Goal: Check status: Check status

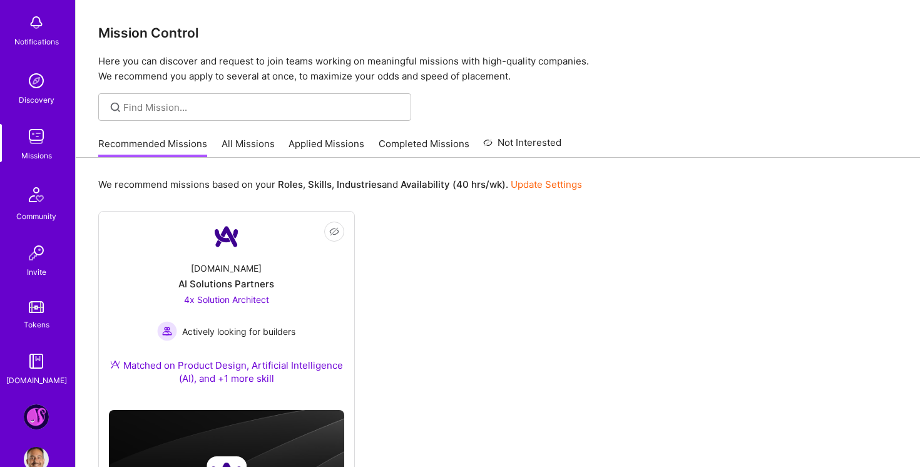
scroll to position [93, 0]
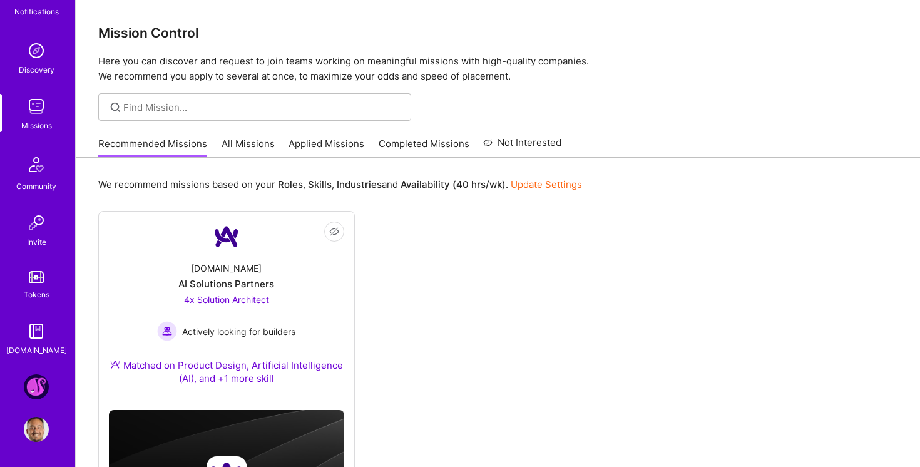
click at [393, 144] on link "Completed Missions" at bounding box center [424, 147] width 91 height 21
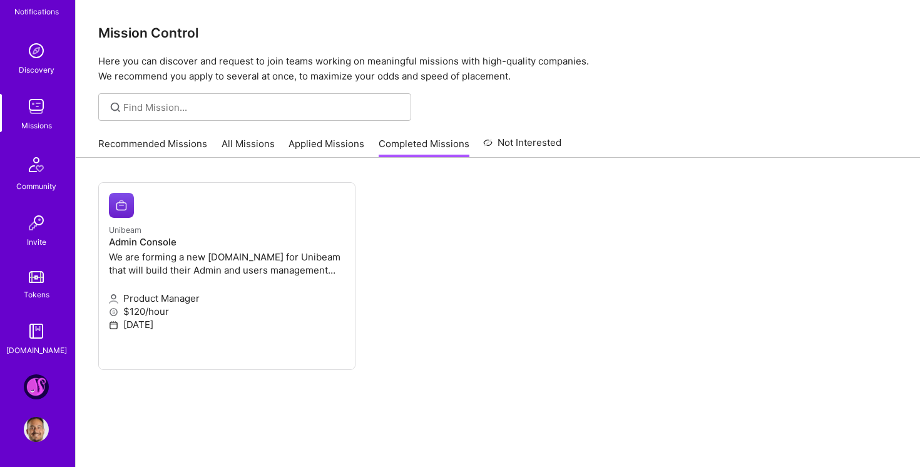
click at [305, 145] on link "Applied Missions" at bounding box center [327, 147] width 76 height 21
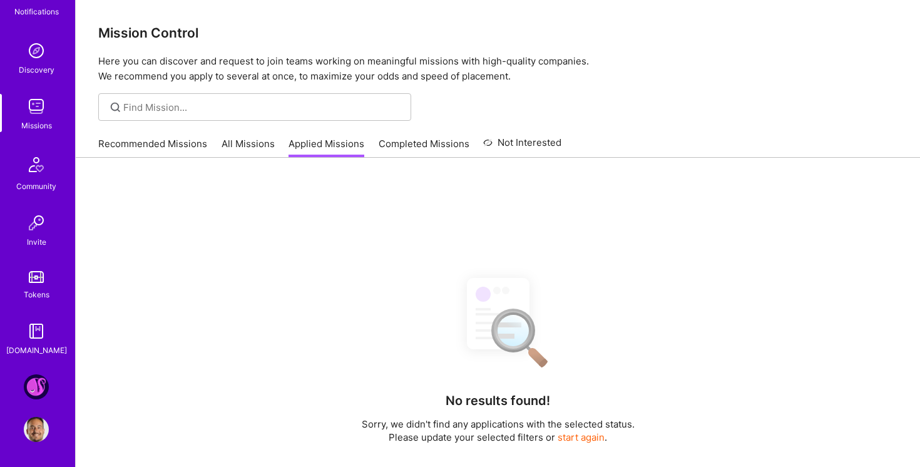
click at [398, 153] on link "Completed Missions" at bounding box center [424, 147] width 91 height 21
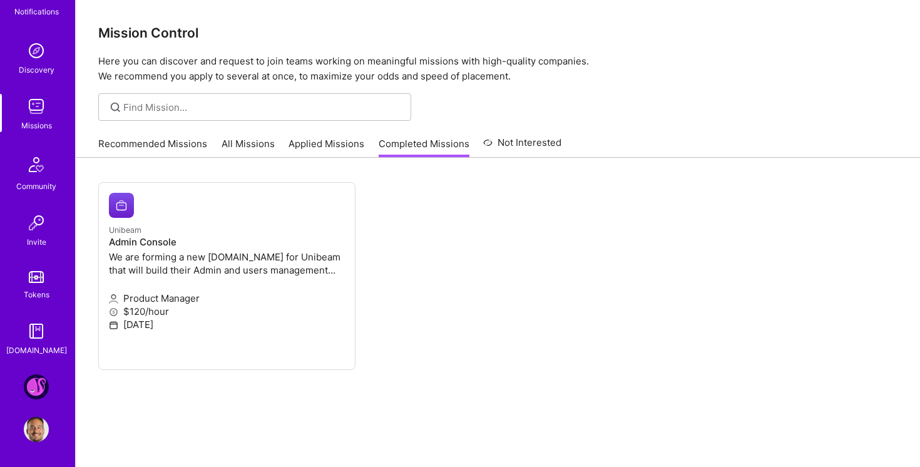
click at [235, 143] on link "All Missions" at bounding box center [248, 147] width 53 height 21
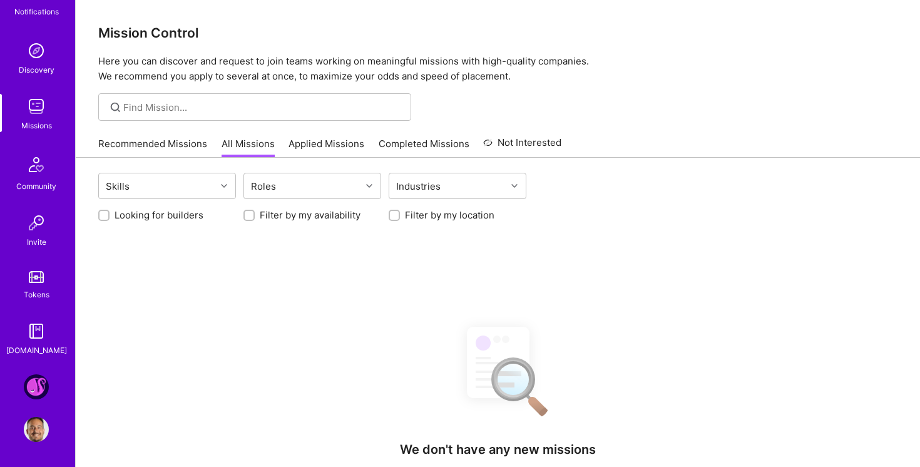
click at [334, 138] on link "Applied Missions" at bounding box center [327, 147] width 76 height 21
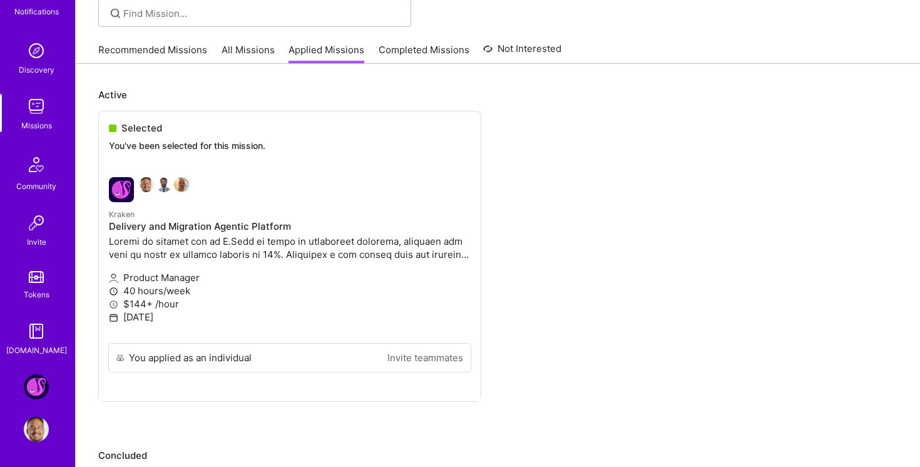
scroll to position [156, 0]
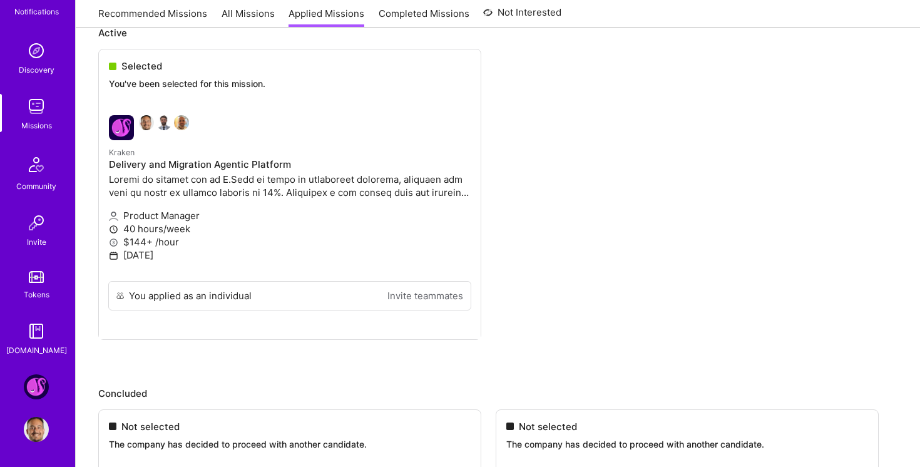
click at [34, 389] on img at bounding box center [36, 386] width 25 height 25
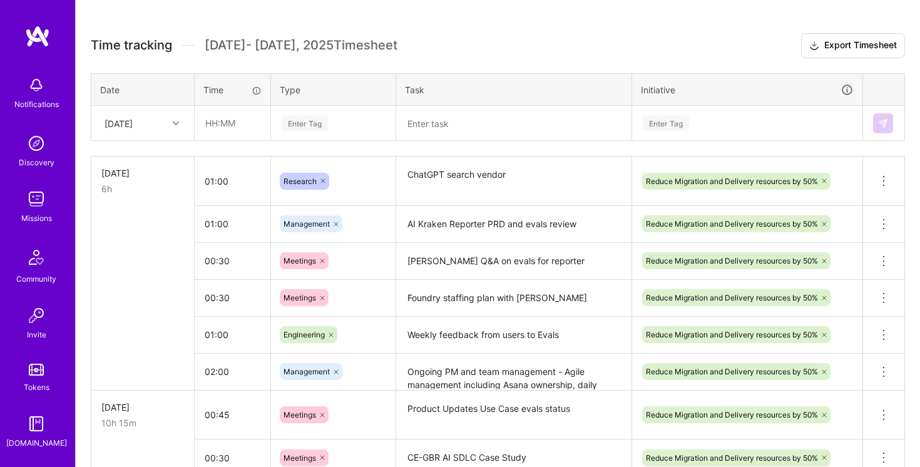
scroll to position [317, 0]
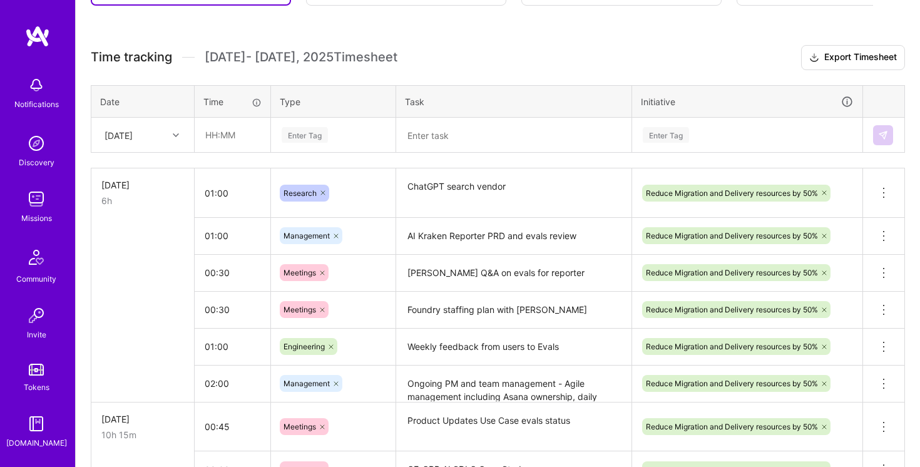
click at [160, 135] on div "[DATE]" at bounding box center [132, 135] width 69 height 21
click at [153, 130] on div "[DATE]" at bounding box center [132, 135] width 69 height 21
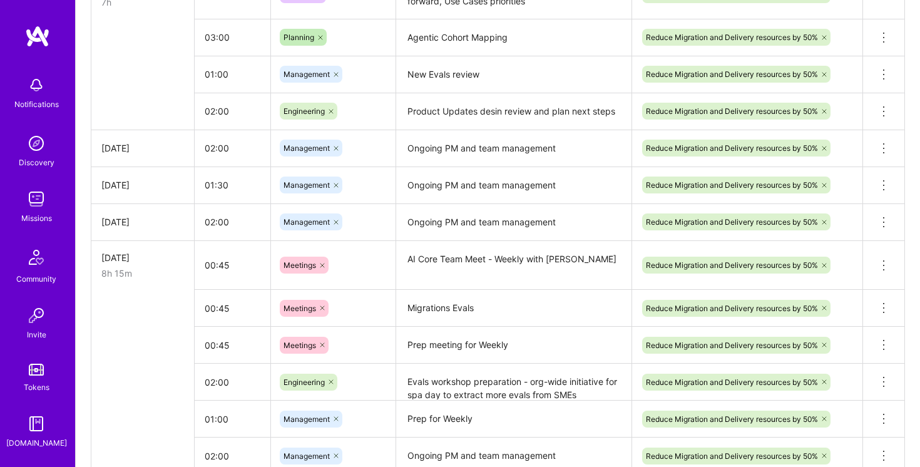
scroll to position [1848, 0]
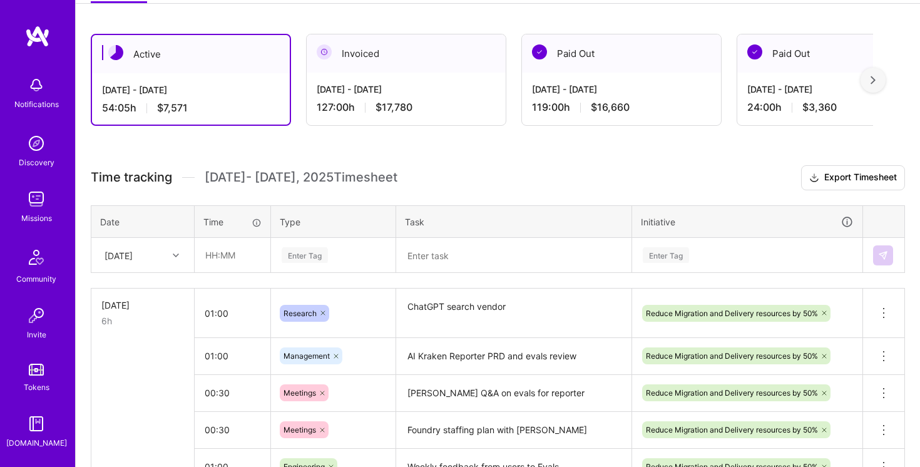
scroll to position [285, 0]
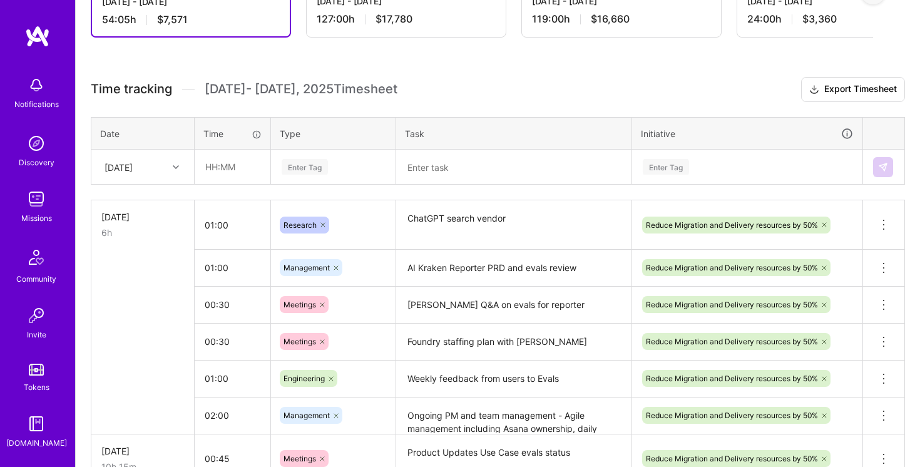
click at [173, 166] on icon at bounding box center [176, 167] width 6 height 6
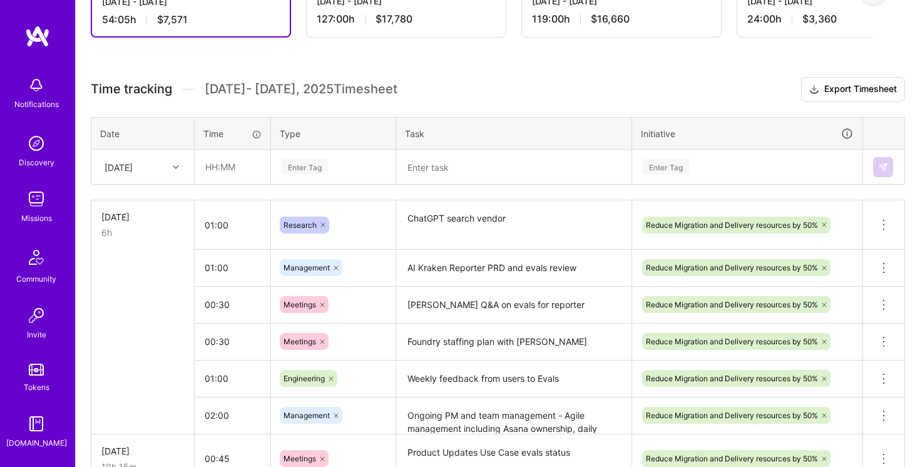
click at [175, 81] on div "Time tracking Oct 1 - Oct 15 , 2025 Timesheet" at bounding box center [244, 89] width 307 height 16
drag, startPoint x: 175, startPoint y: 81, endPoint x: 177, endPoint y: 94, distance: 12.7
click at [177, 95] on div "Time tracking Oct 1 - Oct 15 , 2025 Timesheet" at bounding box center [244, 89] width 307 height 16
click at [177, 94] on div "Time tracking Oct 1 - Oct 15 , 2025 Timesheet" at bounding box center [244, 89] width 307 height 16
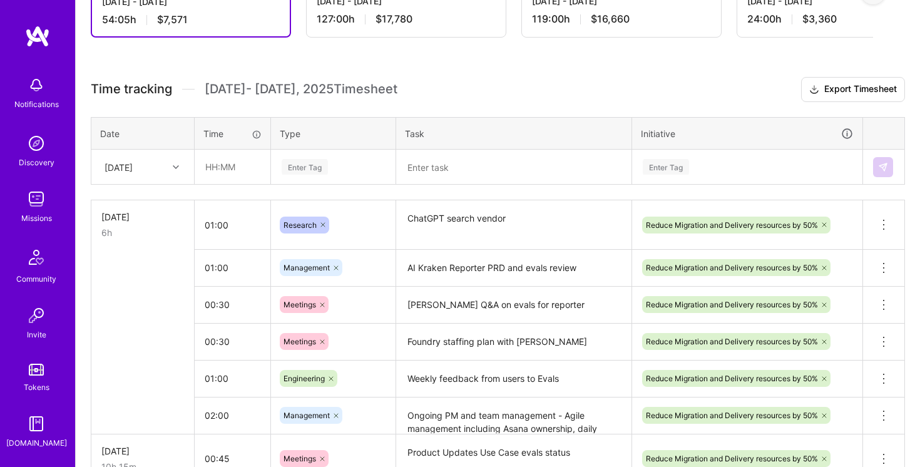
click at [177, 94] on div "Time tracking Oct 1 - Oct 15 , 2025 Timesheet" at bounding box center [244, 89] width 307 height 16
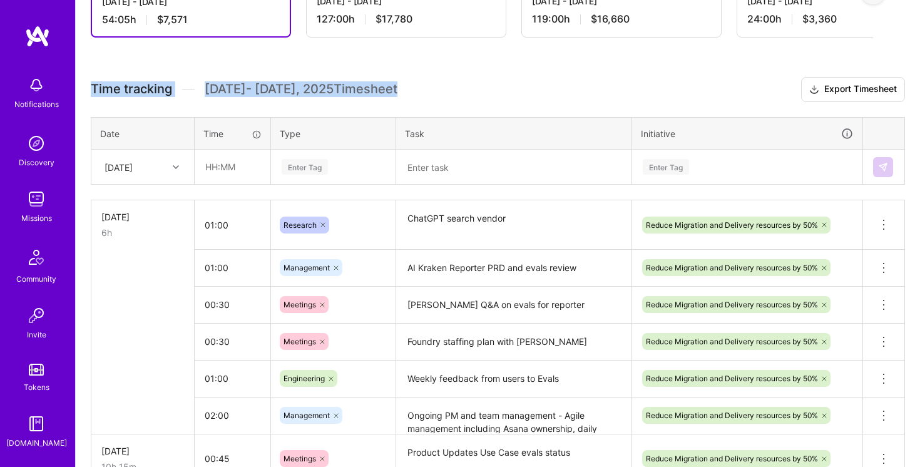
drag, startPoint x: 177, startPoint y: 94, endPoint x: 322, endPoint y: 94, distance: 145.2
click at [322, 94] on div "Time tracking Oct 1 - Oct 15 , 2025 Timesheet" at bounding box center [244, 89] width 307 height 16
click at [322, 94] on span "Oct 1 - Oct 15 , 2025 Timesheet" at bounding box center [301, 89] width 193 height 16
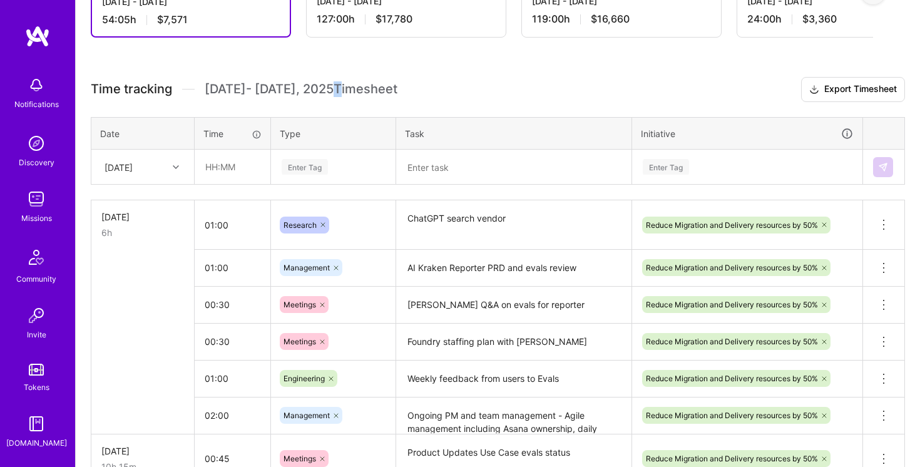
click at [322, 94] on span "Oct 1 - Oct 15 , 2025 Timesheet" at bounding box center [301, 89] width 193 height 16
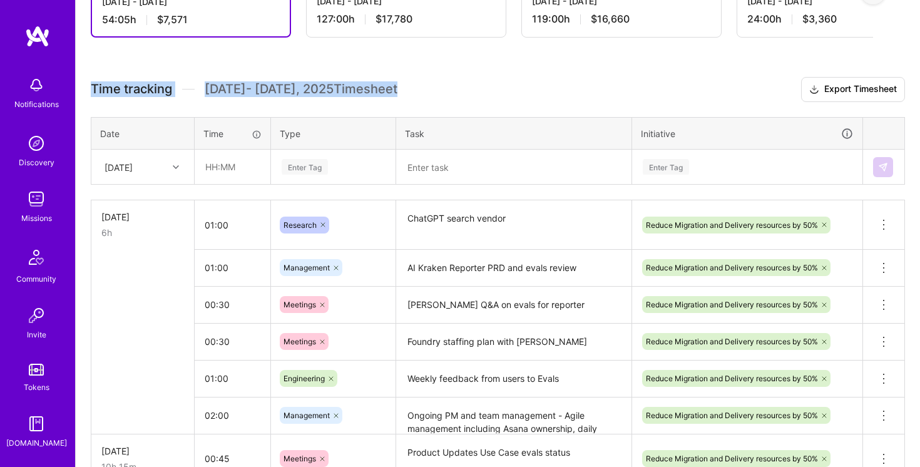
drag, startPoint x: 322, startPoint y: 94, endPoint x: 135, endPoint y: 94, distance: 187.2
click at [136, 94] on div "Time tracking Oct 1 - Oct 15 , 2025 Timesheet" at bounding box center [244, 89] width 307 height 16
click at [135, 94] on span "Time tracking" at bounding box center [131, 89] width 81 height 16
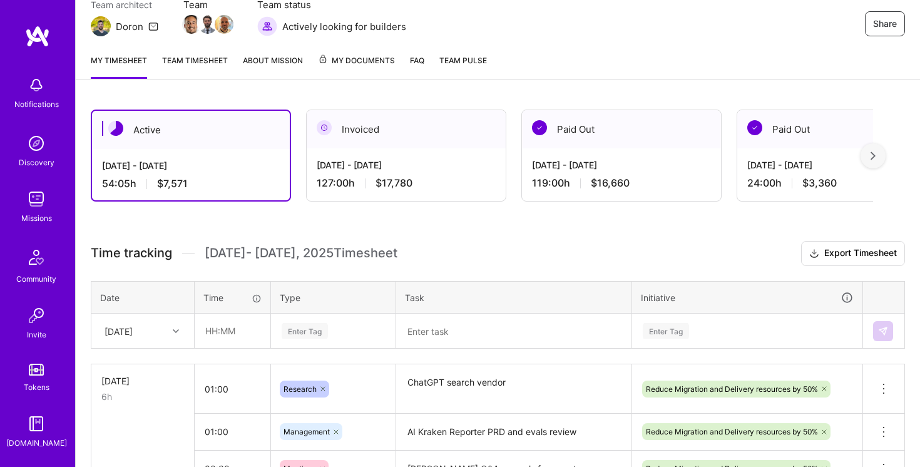
scroll to position [78, 0]
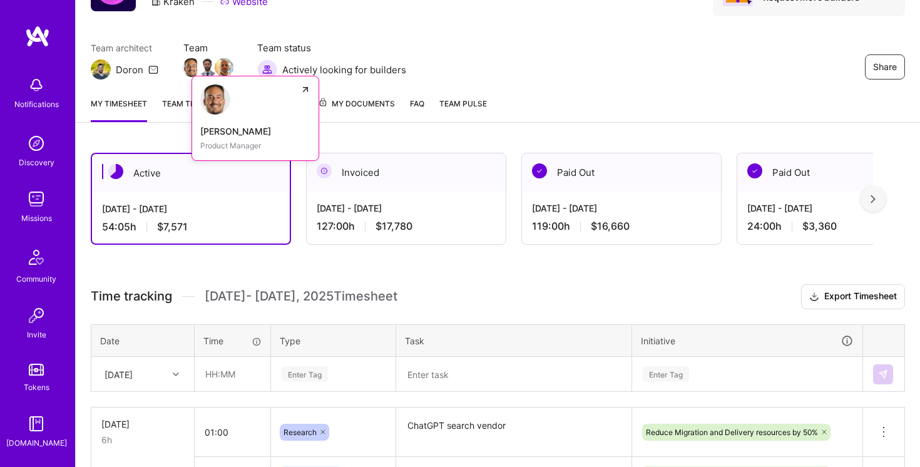
click at [192, 98] on link "Nathaniel Meron Product Manager" at bounding box center [256, 118] width 128 height 85
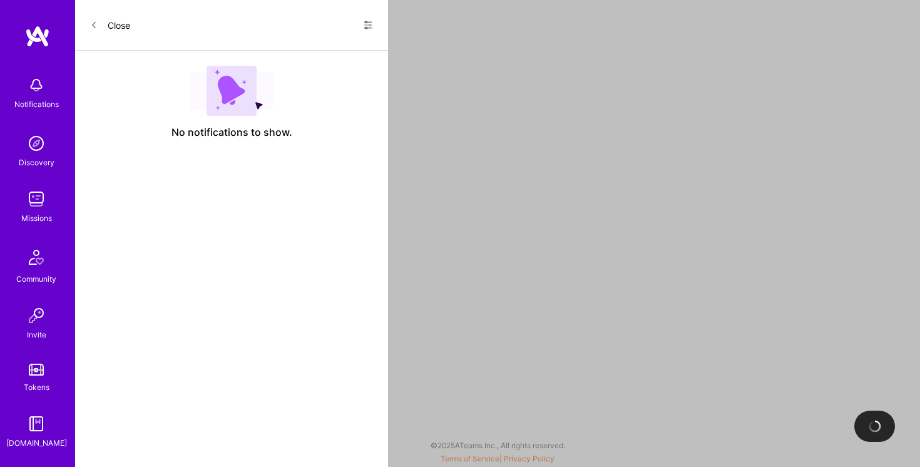
scroll to position [78, 0]
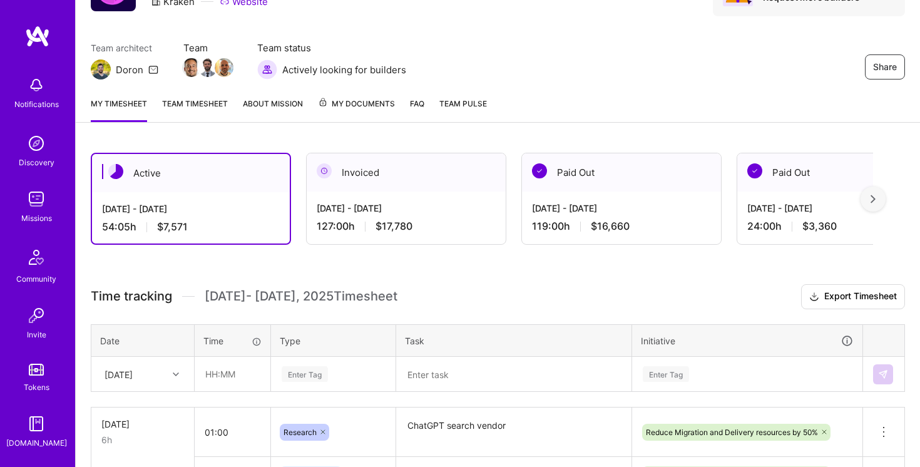
click at [204, 106] on link "Team timesheet" at bounding box center [195, 109] width 66 height 25
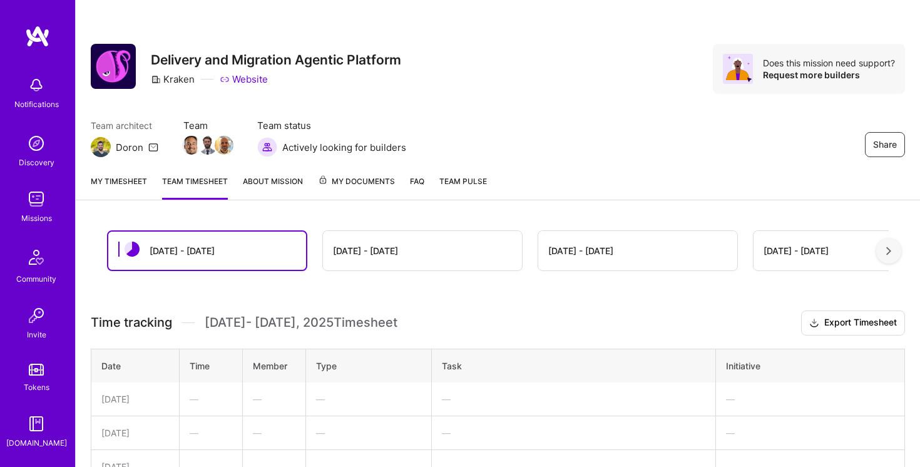
click at [129, 185] on link "My timesheet" at bounding box center [119, 187] width 56 height 25
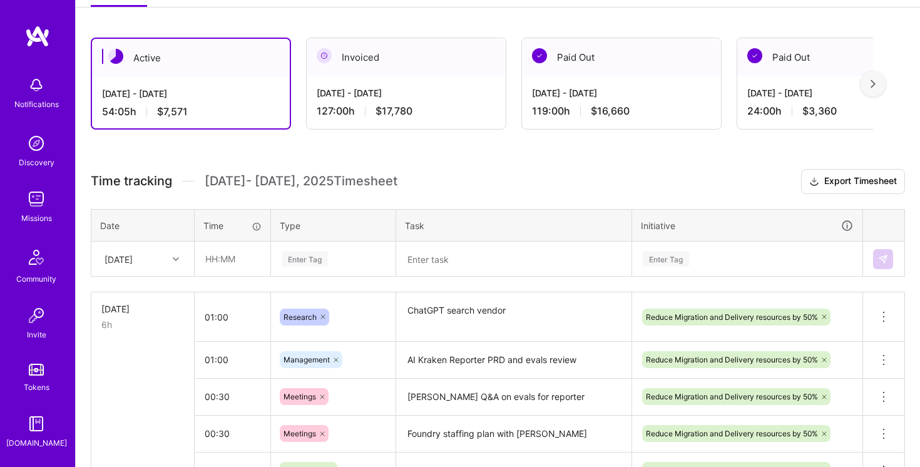
scroll to position [362, 0]
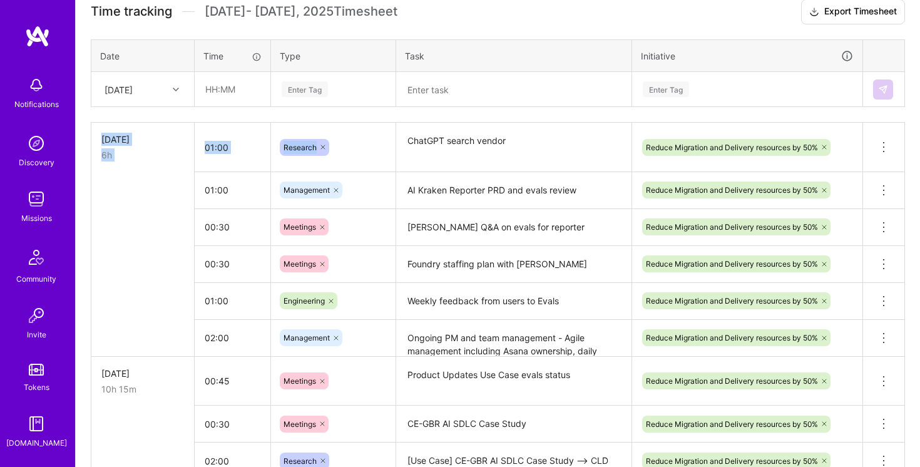
drag, startPoint x: 116, startPoint y: 118, endPoint x: 406, endPoint y: 146, distance: 291.2
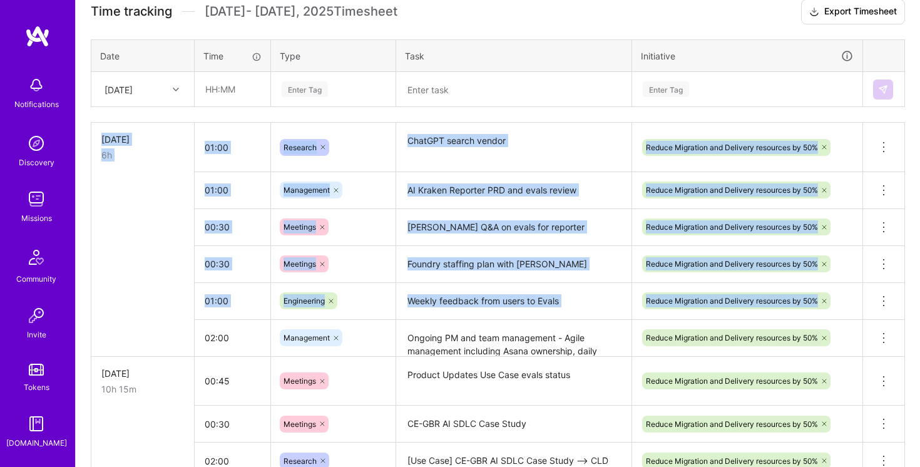
drag, startPoint x: 380, startPoint y: 108, endPoint x: 896, endPoint y: 319, distance: 557.9
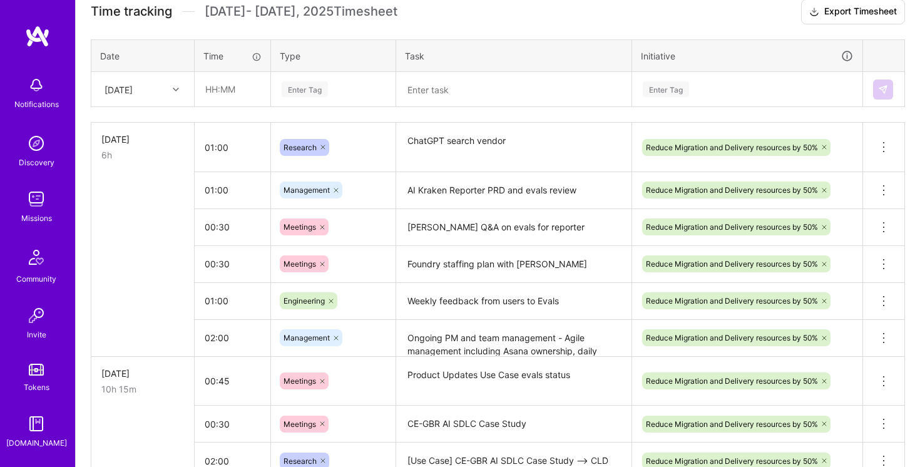
drag, startPoint x: 913, startPoint y: 339, endPoint x: 587, endPoint y: 111, distance: 397.4
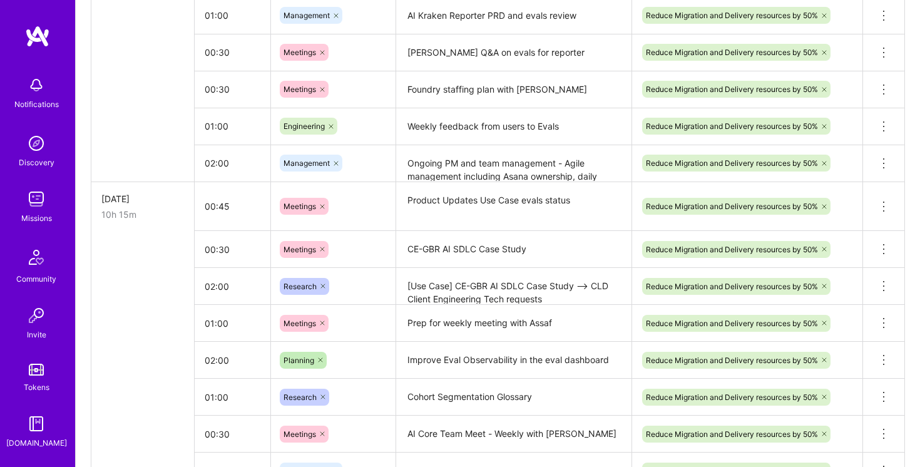
scroll to position [0, 0]
